Goal: Complete application form: Complete application form

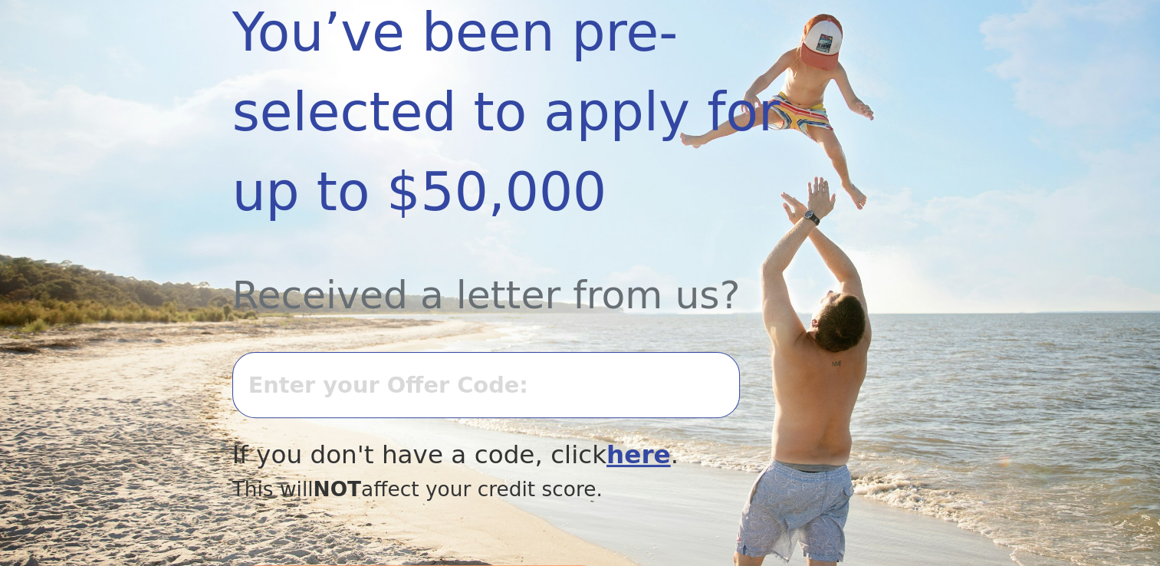
scroll to position [368, 0]
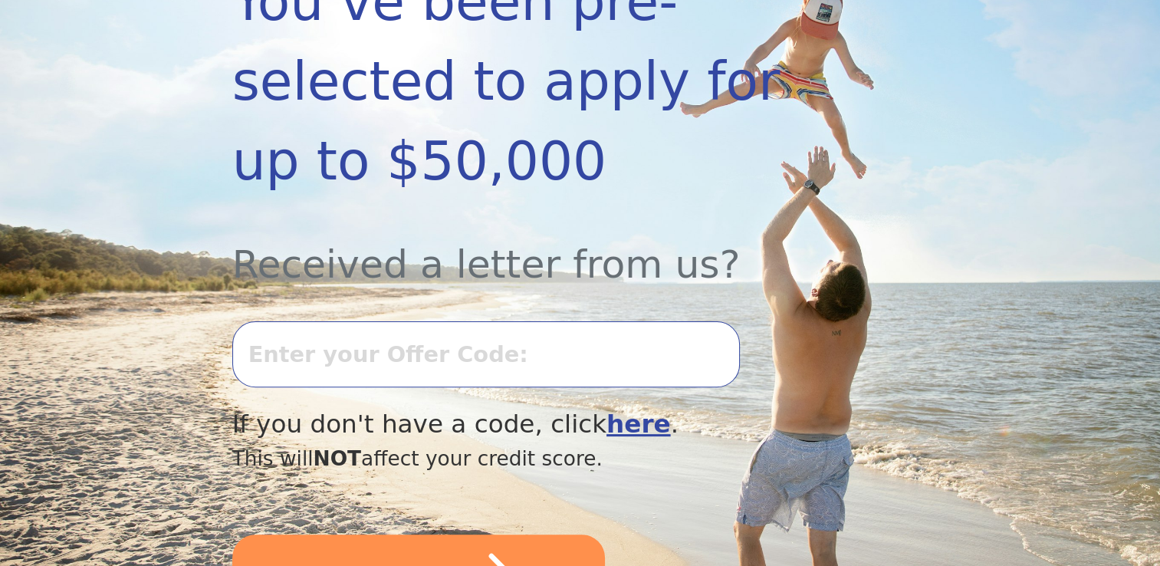
click at [343, 321] on input "text" at bounding box center [485, 354] width 507 height 66
type input "0723k-358217"
click at [232, 534] on button "SUBMIT" at bounding box center [418, 576] width 373 height 84
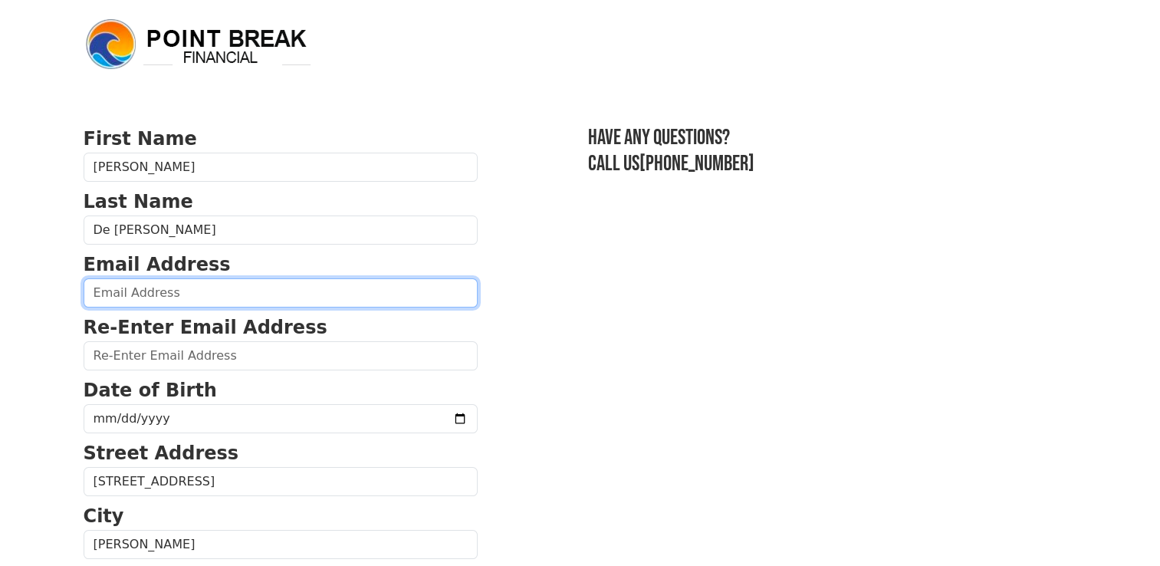
click at [132, 296] on input "email" at bounding box center [281, 292] width 394 height 29
type input "delamoraleopoldo@outlook.com"
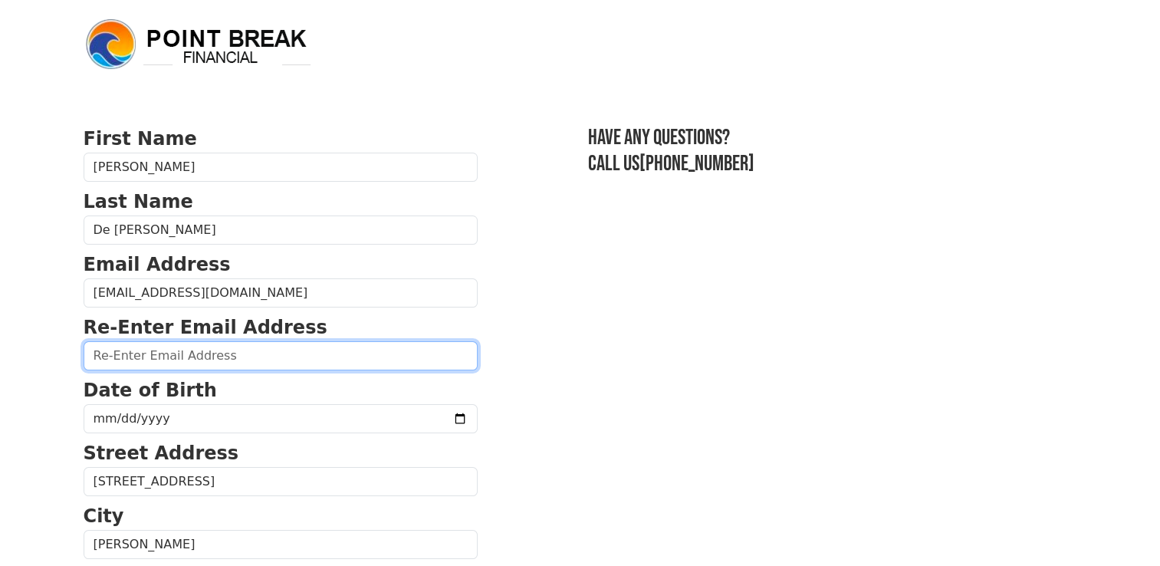
type input "delamoraleopoldo@outlook.com"
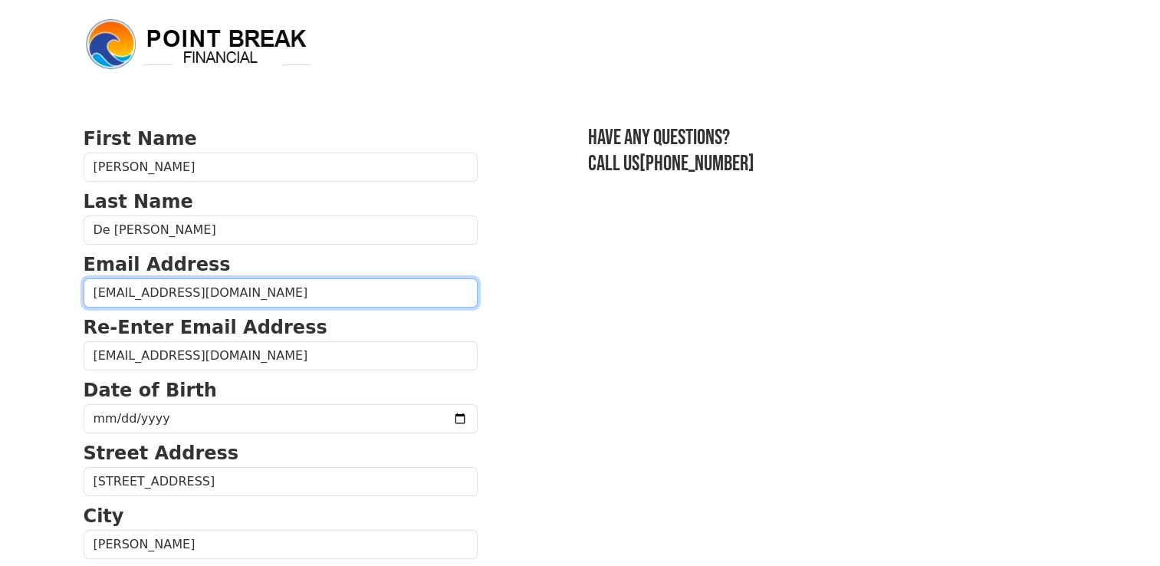
type input "(661) 390-0598"
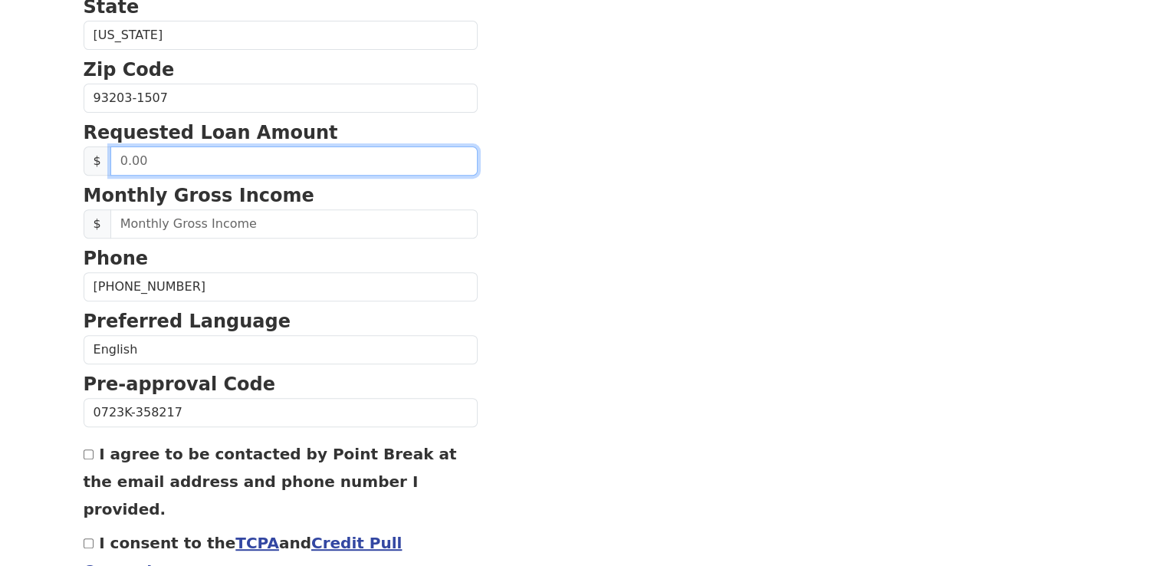
click at [187, 166] on input "text" at bounding box center [293, 160] width 367 height 29
type input "1.00"
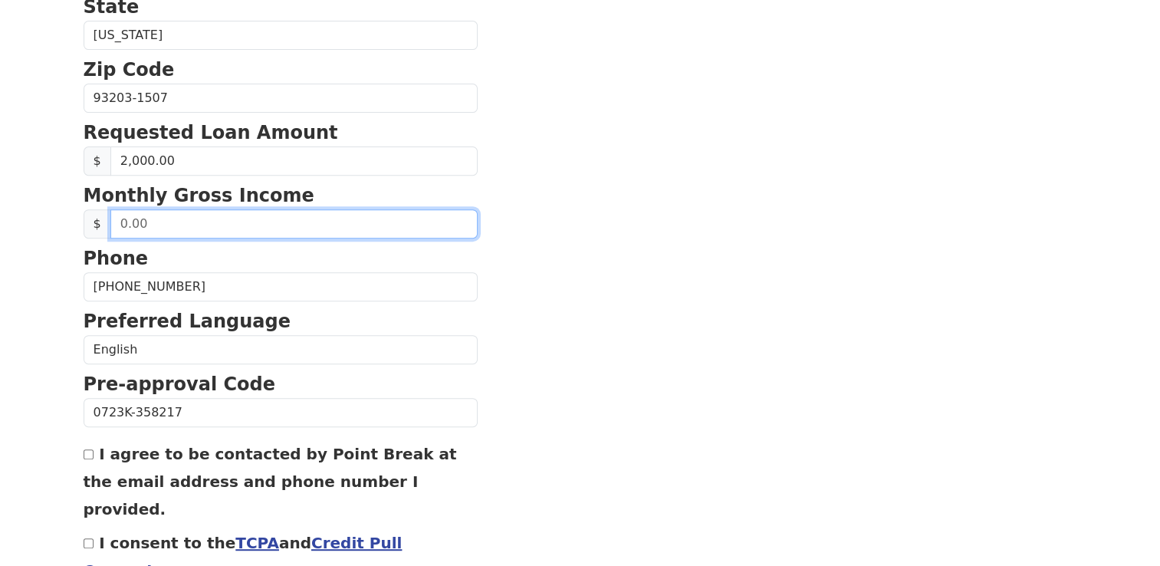
click at [176, 225] on input "text" at bounding box center [293, 223] width 367 height 29
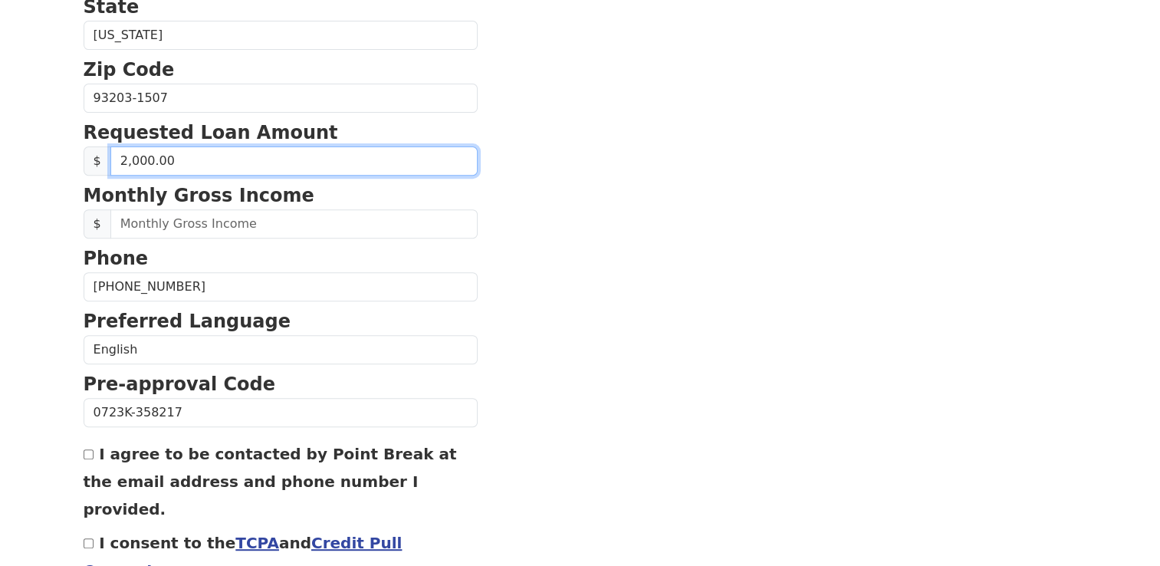
click at [182, 161] on input "2,000.00" at bounding box center [293, 160] width 367 height 29
type input "50,000.00"
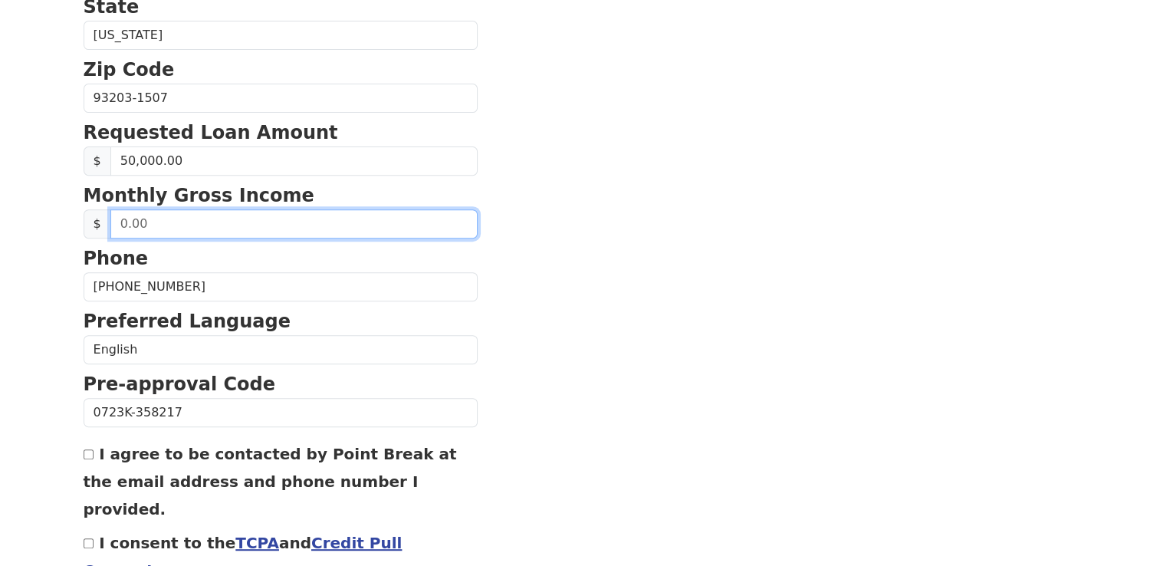
click at [168, 222] on input "text" at bounding box center [293, 223] width 367 height 29
type input "2,500.00"
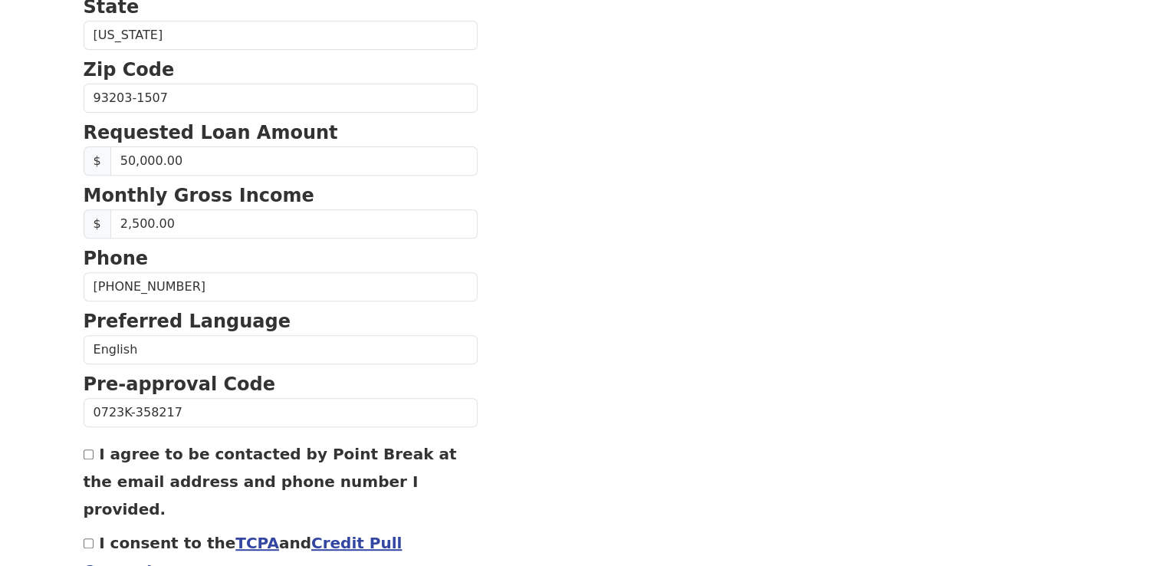
click at [84, 450] on input "I agree to be contacted by Point Break at the email address and phone number I …" at bounding box center [89, 454] width 10 height 10
checkbox input "true"
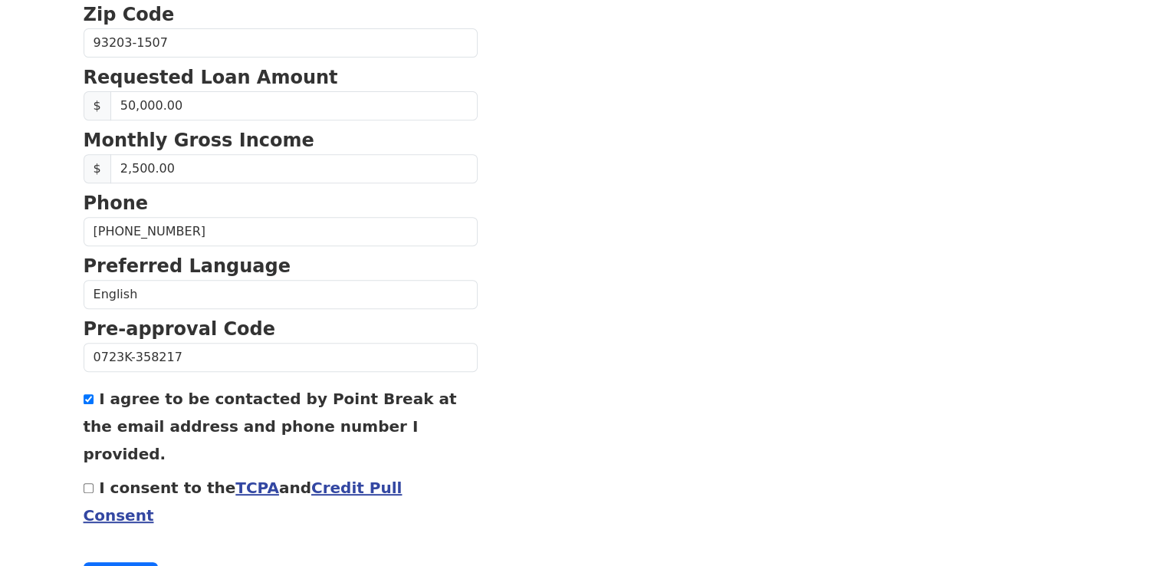
scroll to position [649, 0]
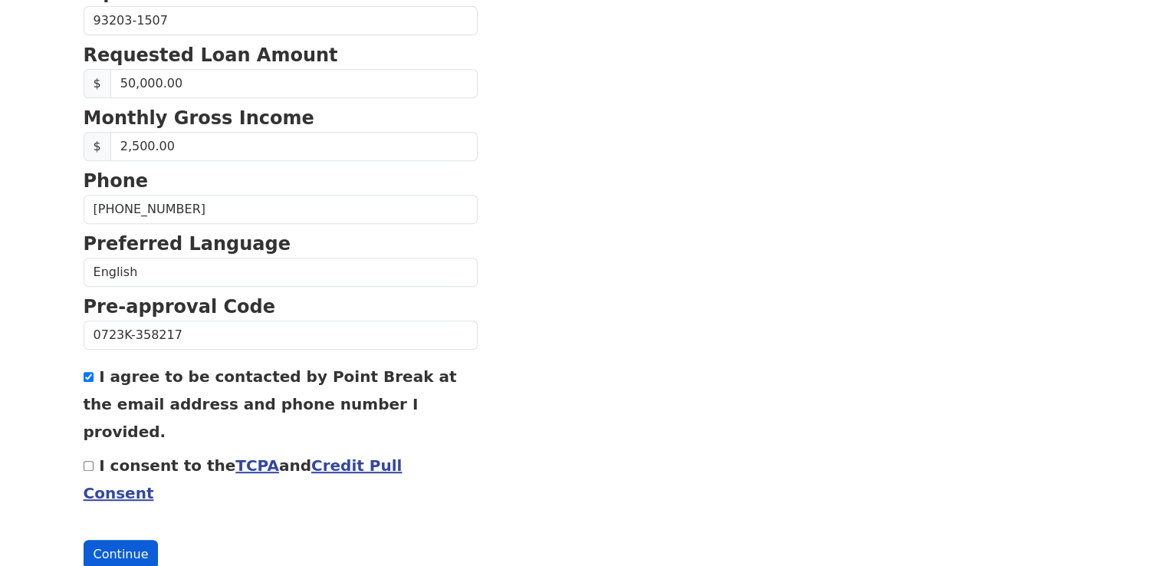
click at [111, 540] on button "Continue" at bounding box center [121, 554] width 75 height 29
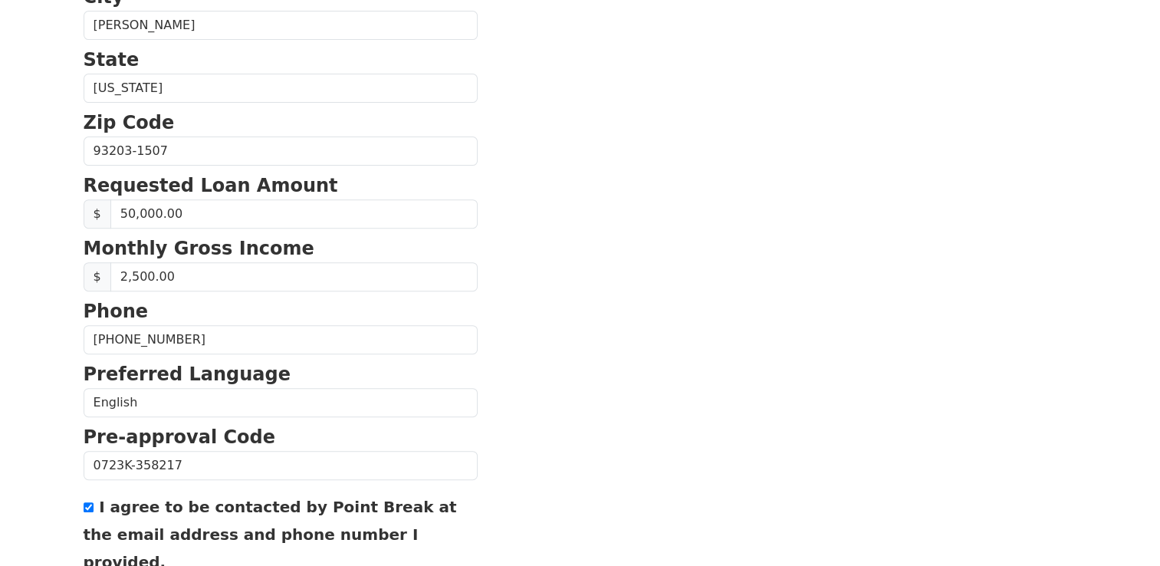
scroll to position [693, 0]
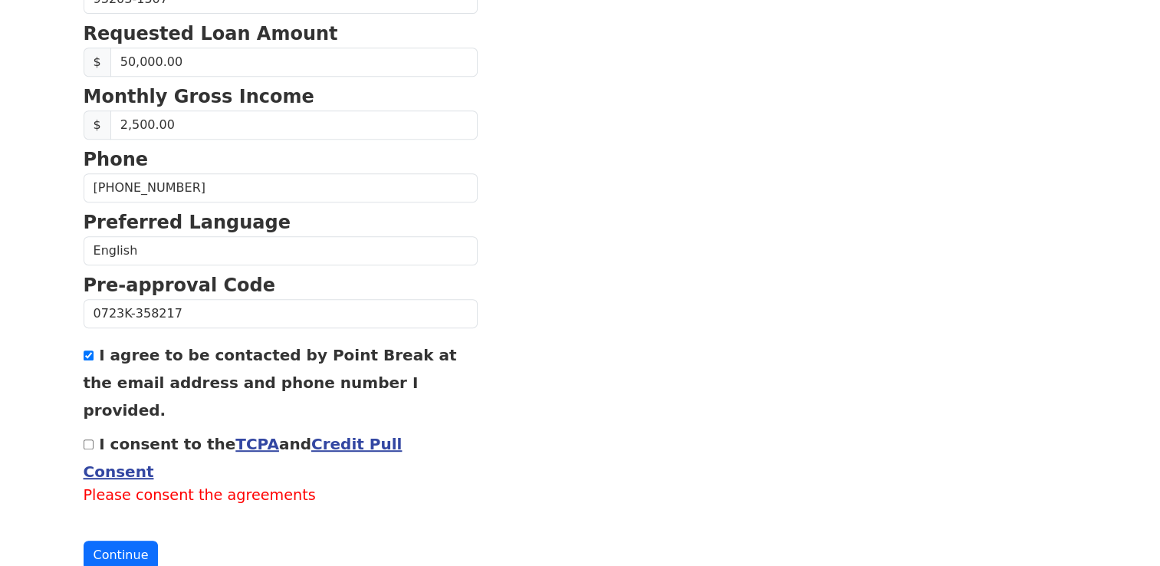
click at [84, 439] on input "I consent to the TCPA and Credit Pull Consent" at bounding box center [89, 444] width 10 height 10
checkbox input "true"
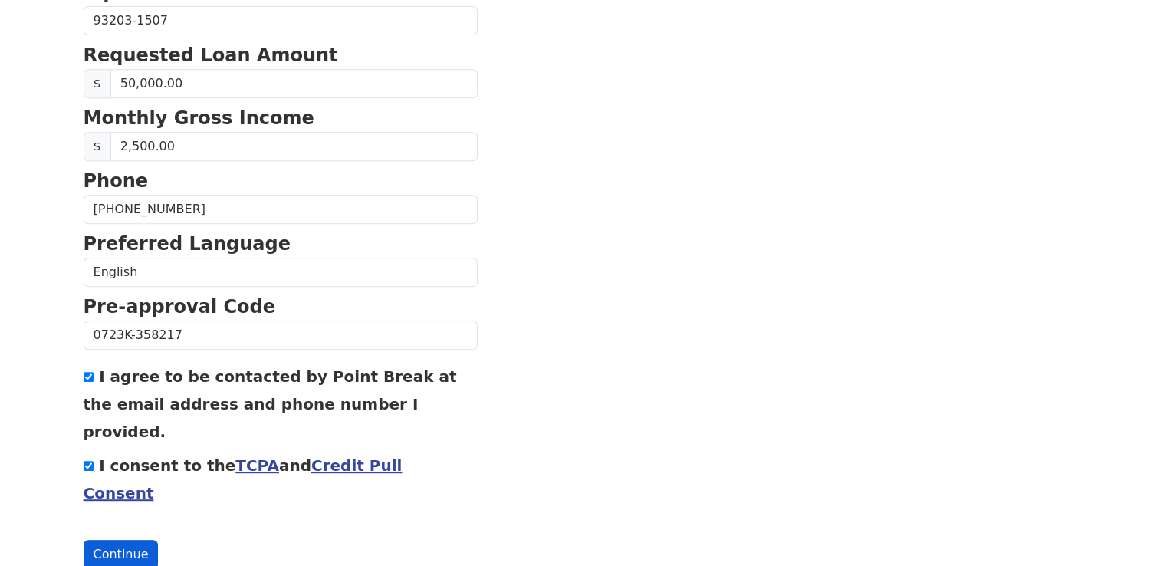
click at [133, 540] on button "Continue" at bounding box center [121, 554] width 75 height 29
click at [131, 540] on button "Continue" at bounding box center [121, 554] width 75 height 29
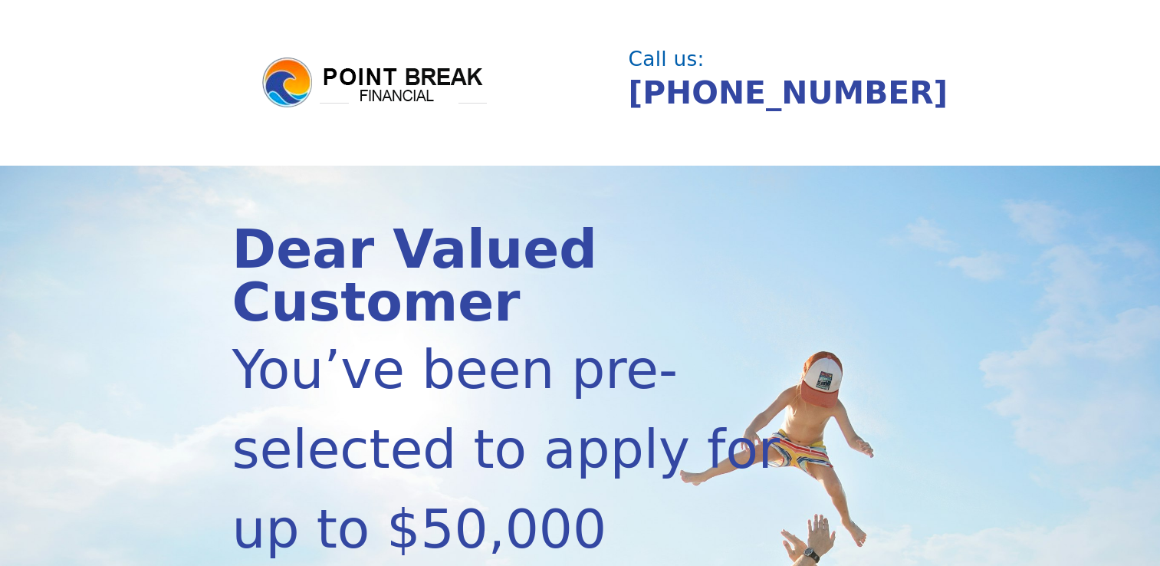
scroll to position [363, 0]
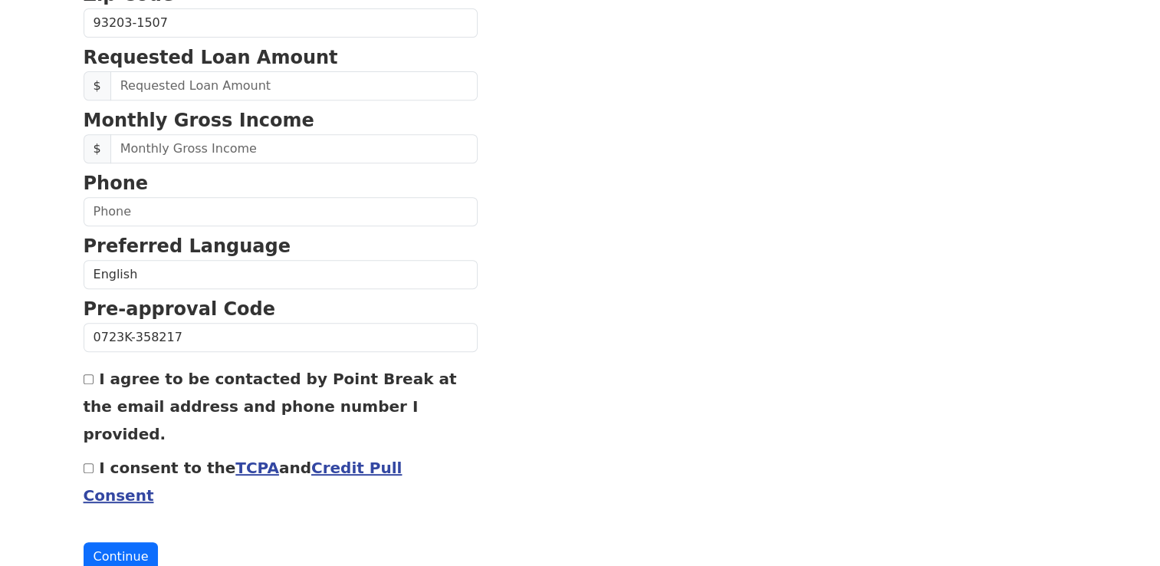
scroll to position [649, 0]
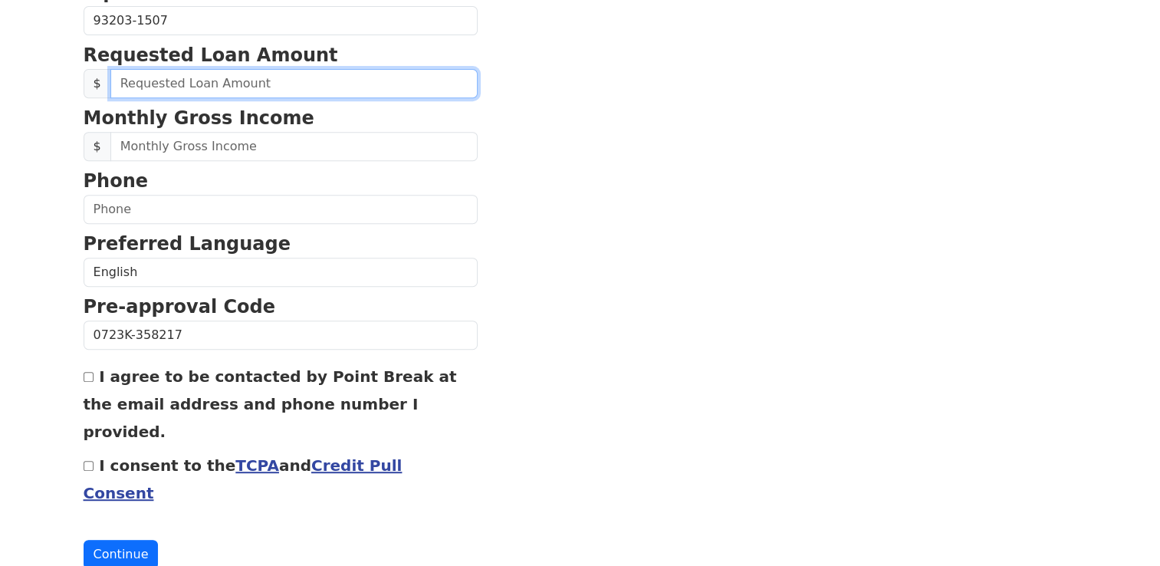
click at [181, 80] on input "text" at bounding box center [293, 83] width 367 height 29
type input "50,000.00"
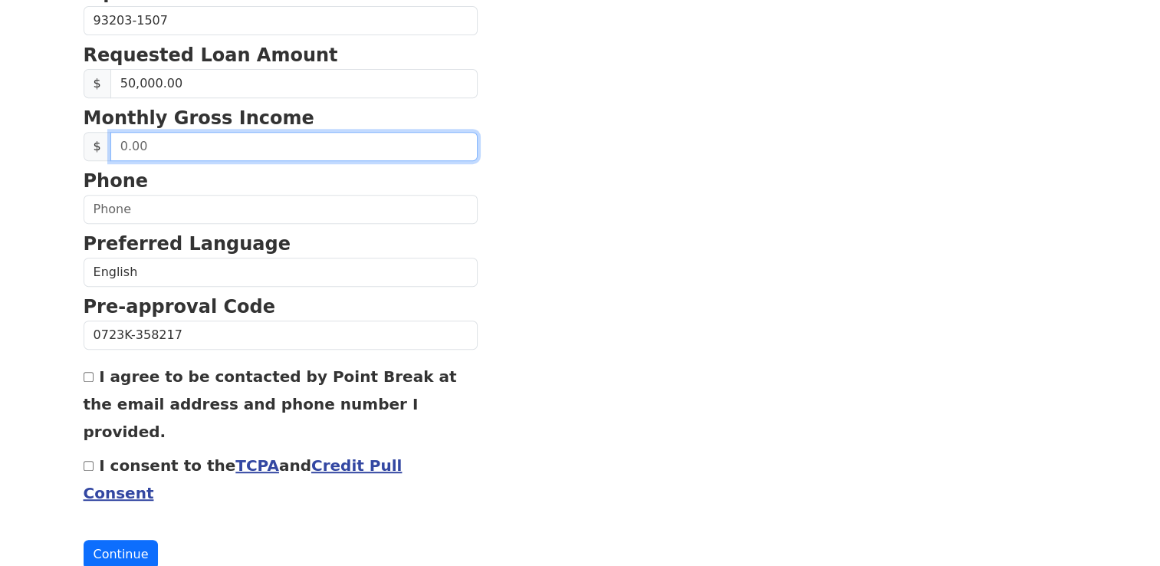
click at [159, 136] on input "text" at bounding box center [293, 146] width 367 height 29
type input "2,500.00"
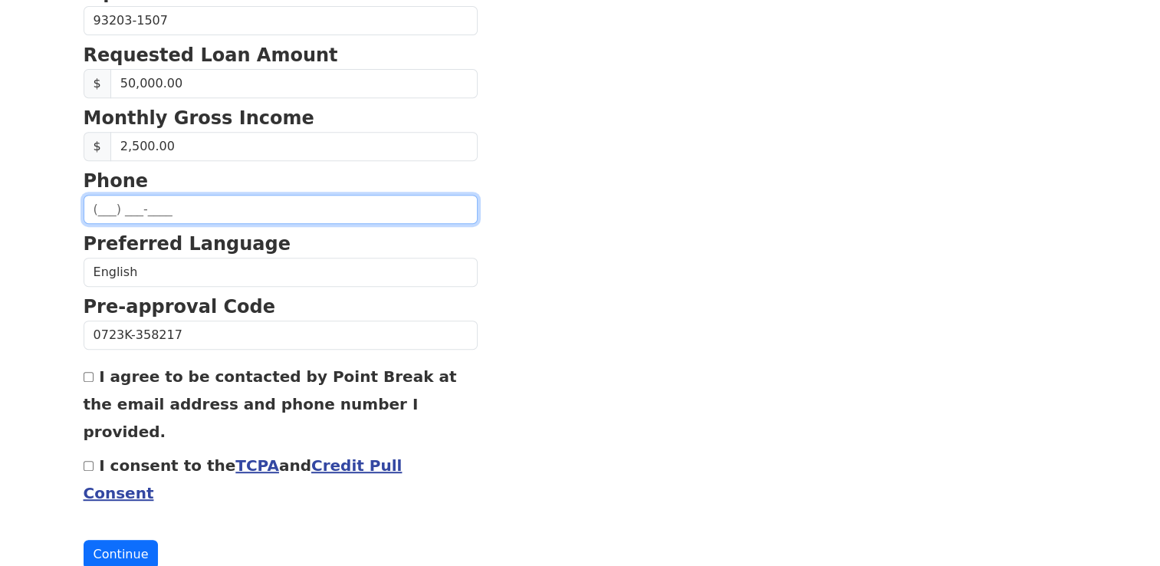
click at [164, 198] on input "text" at bounding box center [281, 209] width 394 height 29
type input "(661) 390-0598"
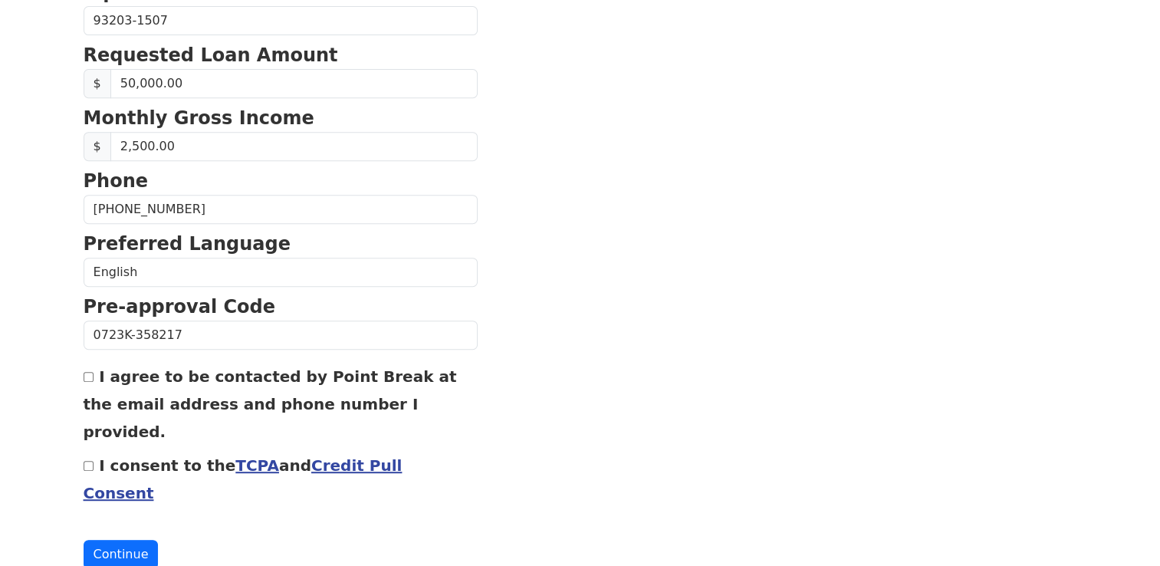
type input "delamoraleopoldo@outlook.com"
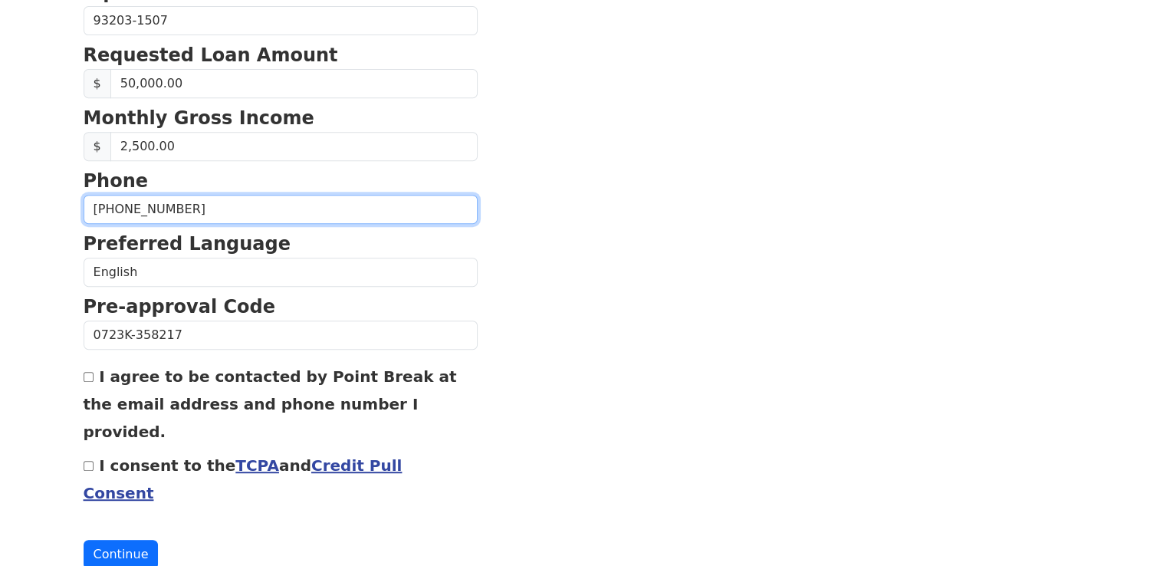
type input "(661) 390-0598"
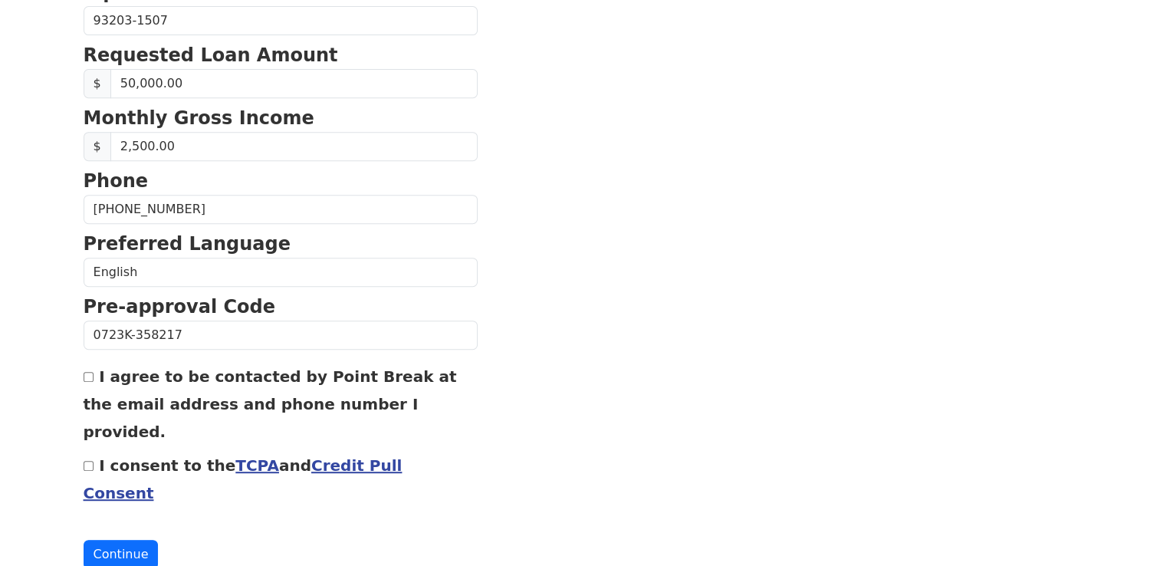
click at [89, 378] on input "I agree to be contacted by Point Break at the email address and phone number I …" at bounding box center [89, 377] width 10 height 10
checkbox input "true"
click at [89, 461] on input "I consent to the TCPA and Credit Pull Consent" at bounding box center [89, 466] width 10 height 10
checkbox input "true"
click at [107, 540] on button "Continue" at bounding box center [121, 554] width 75 height 29
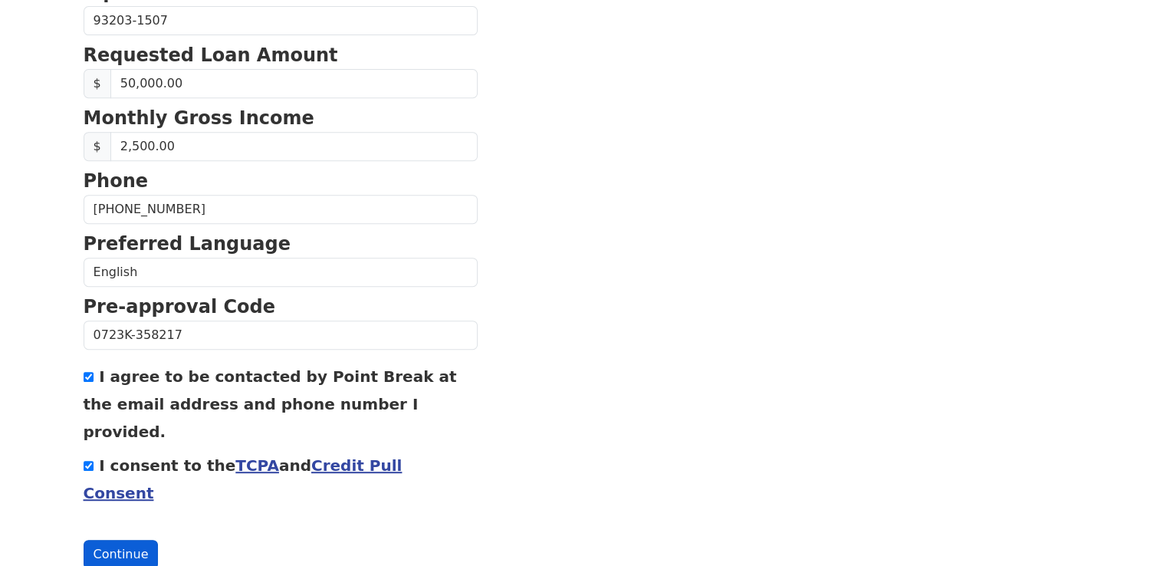
scroll to position [672, 0]
click at [107, 540] on button "Continue" at bounding box center [121, 554] width 75 height 29
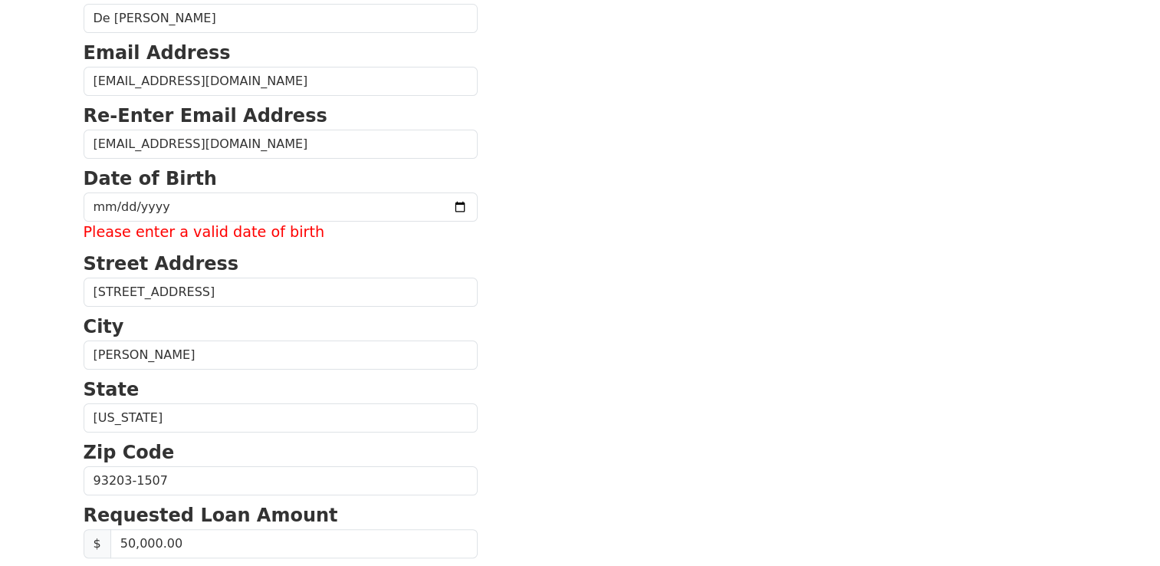
scroll to position [130, 0]
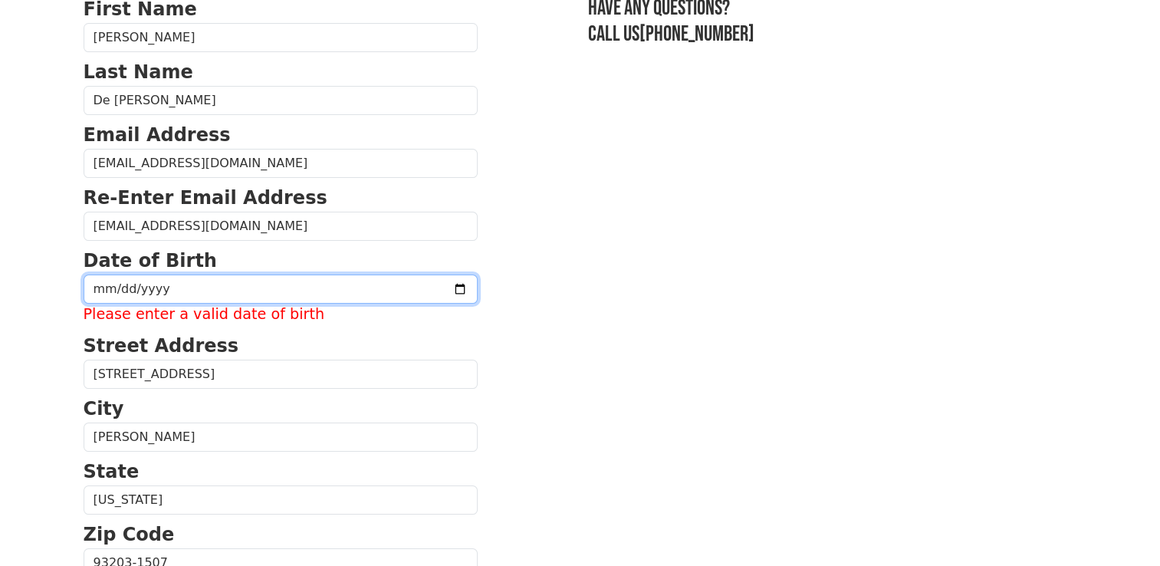
click at [419, 284] on div "Date of Birth Please enter a valid date of birth" at bounding box center [281, 286] width 394 height 79
click at [230, 287] on input "date" at bounding box center [281, 288] width 394 height 29
type input "1984-08-05"
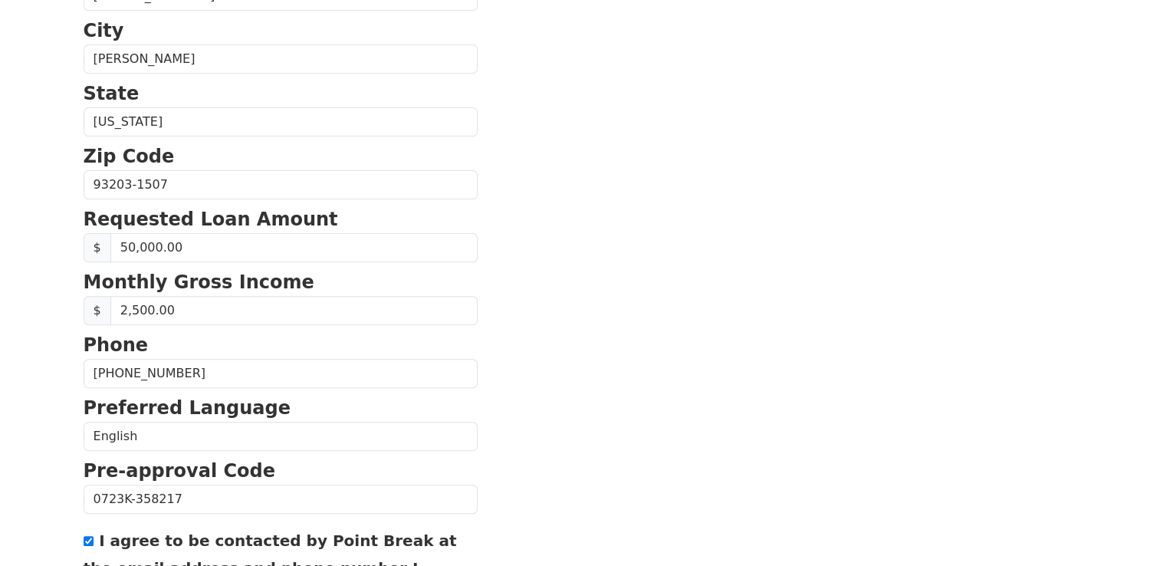
scroll to position [649, 0]
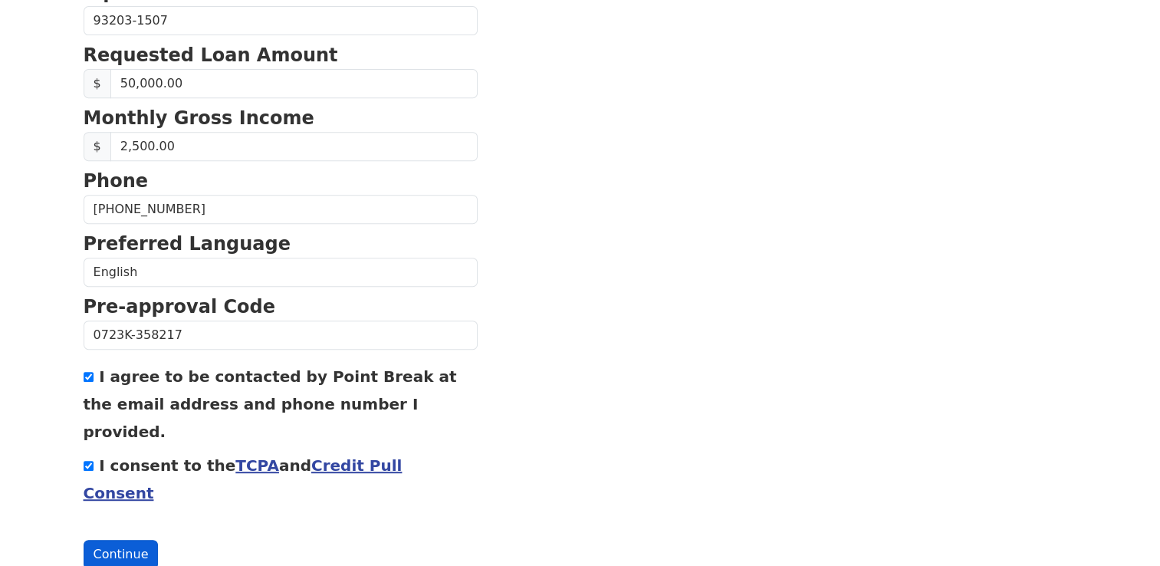
click at [129, 540] on button "Continue" at bounding box center [121, 554] width 75 height 29
